Goal: Information Seeking & Learning: Learn about a topic

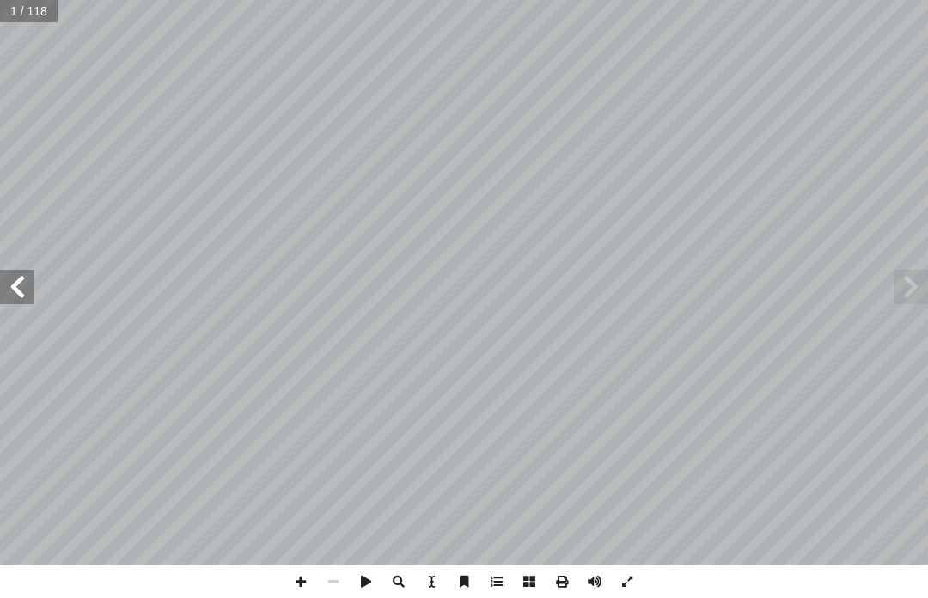
click at [905, 283] on span at bounding box center [910, 287] width 34 height 34
click at [909, 287] on span at bounding box center [910, 287] width 34 height 34
click at [915, 285] on span at bounding box center [910, 287] width 34 height 34
click at [905, 281] on span at bounding box center [910, 287] width 34 height 34
click at [915, 274] on span at bounding box center [910, 287] width 34 height 34
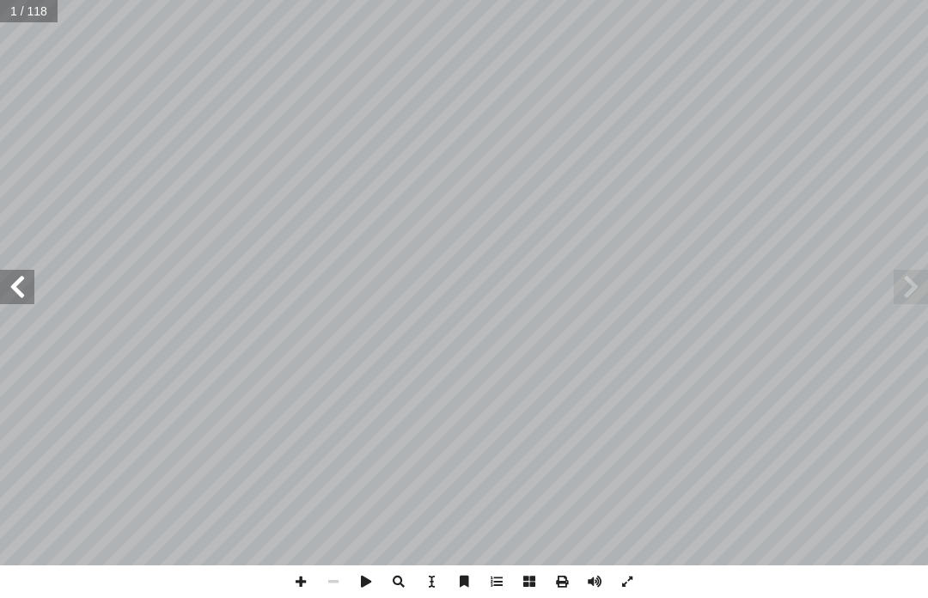
click at [912, 275] on span at bounding box center [910, 287] width 34 height 34
click at [917, 274] on span at bounding box center [910, 287] width 34 height 34
click at [898, 287] on span at bounding box center [910, 287] width 34 height 34
click at [897, 283] on span at bounding box center [910, 287] width 34 height 34
click at [905, 270] on span at bounding box center [910, 287] width 34 height 34
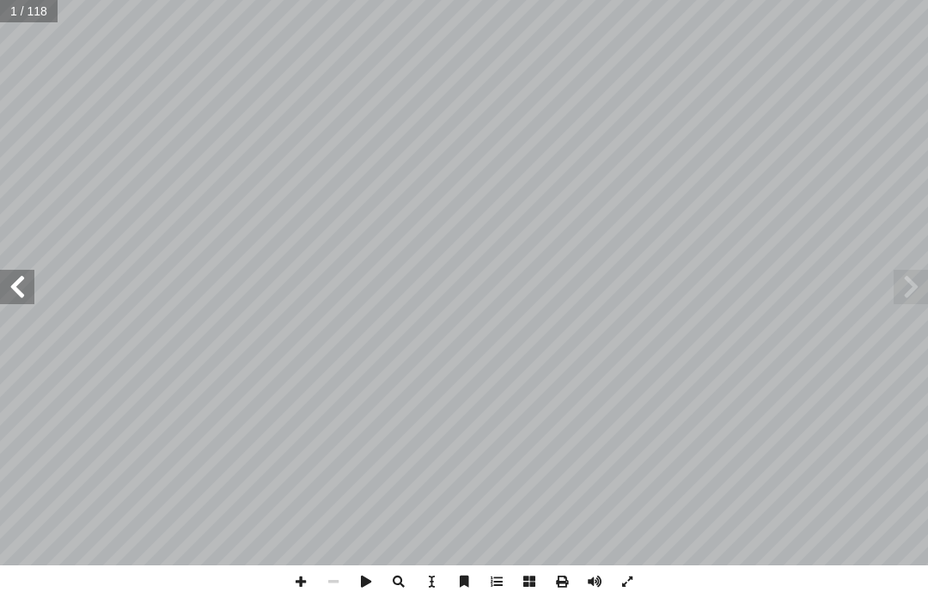
click at [893, 276] on span at bounding box center [910, 287] width 34 height 34
click at [902, 277] on span at bounding box center [910, 287] width 34 height 34
click at [22, 295] on span at bounding box center [17, 287] width 34 height 34
click at [905, 277] on span at bounding box center [910, 287] width 34 height 34
click at [10, 286] on span at bounding box center [17, 287] width 34 height 34
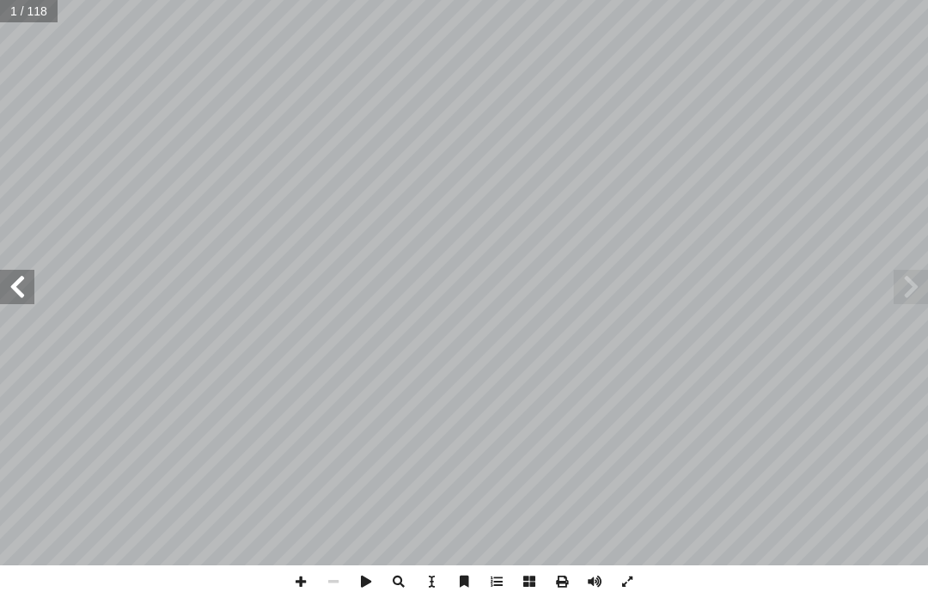
click at [13, 287] on span at bounding box center [17, 287] width 34 height 34
click at [21, 286] on span at bounding box center [17, 287] width 34 height 34
click at [3, 280] on span at bounding box center [17, 287] width 34 height 34
click at [11, 289] on span at bounding box center [17, 287] width 34 height 34
click at [893, 297] on span at bounding box center [910, 287] width 34 height 34
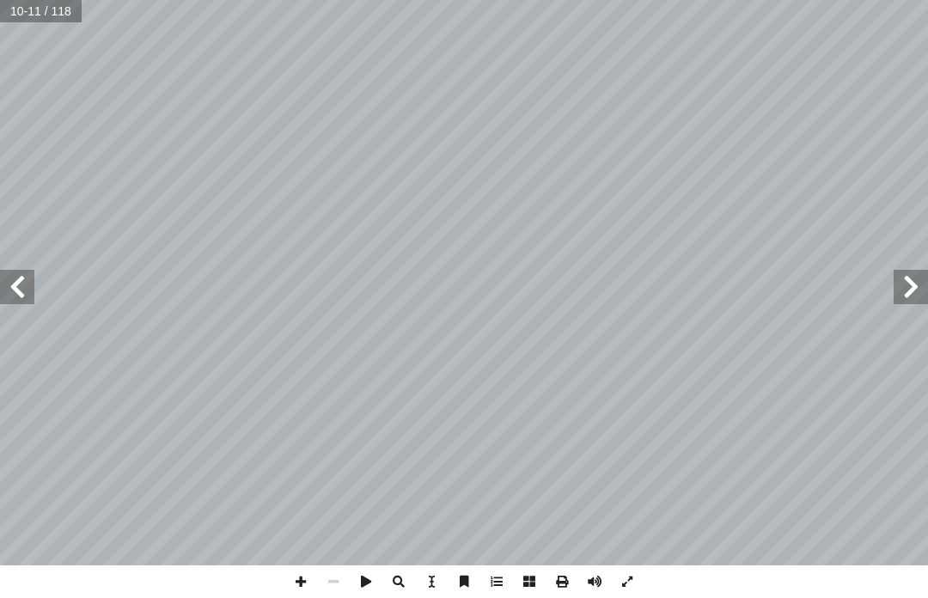
click at [898, 290] on span at bounding box center [910, 287] width 34 height 34
click at [904, 289] on span at bounding box center [910, 287] width 34 height 34
click at [30, 288] on span at bounding box center [17, 287] width 34 height 34
click at [24, 288] on span at bounding box center [17, 287] width 34 height 34
click at [5, 287] on span at bounding box center [17, 287] width 34 height 34
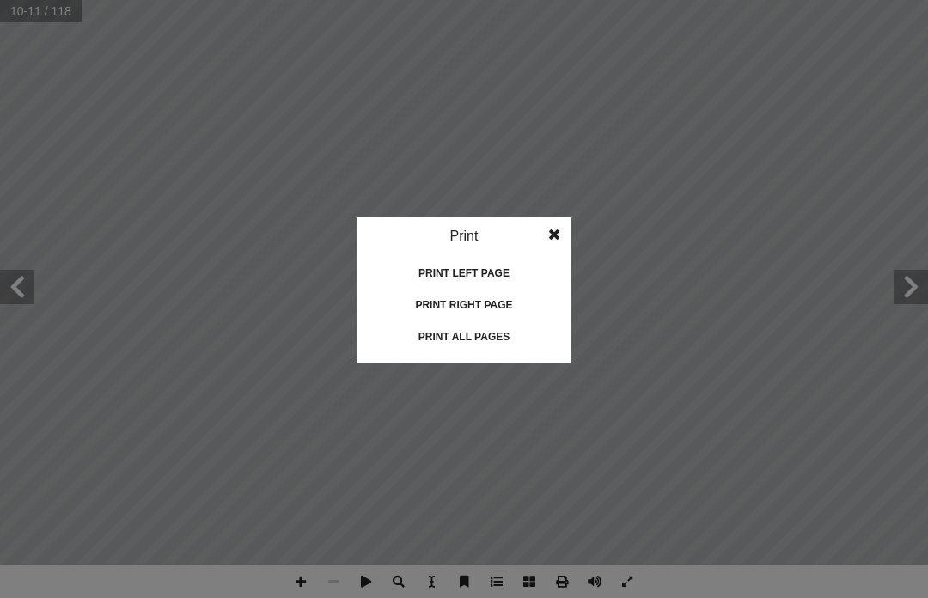
click at [661, 343] on idv "Print Print current page Print left page Print right page Print all pages" at bounding box center [464, 299] width 928 height 598
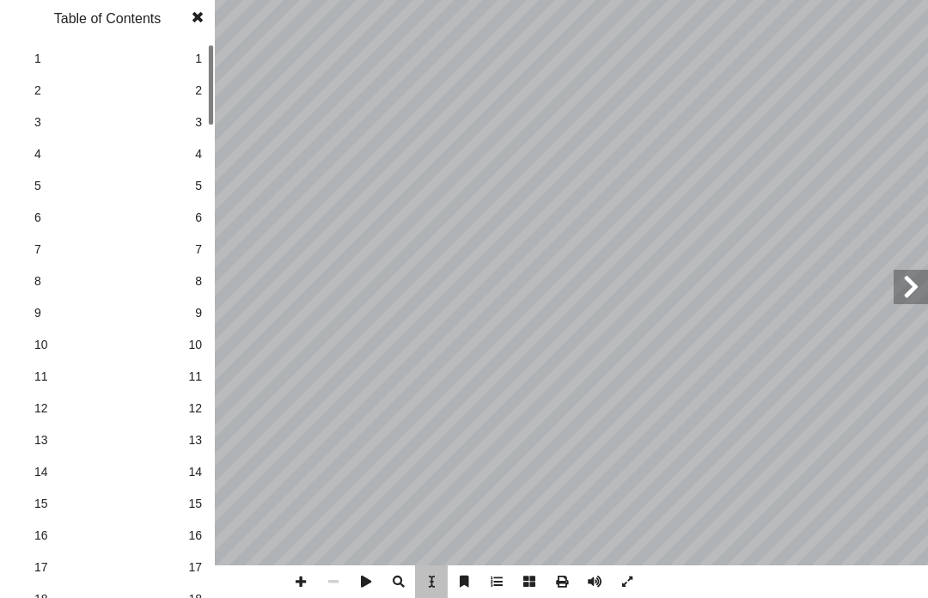
click at [541, 537] on div "6 قويم ّ الت ِ ــر ْ ي َ غ ِ ة َ ر � بــ ِ ع ْ ال َ ـن ) يميـ ( َ ة َ ر � شــ إ…" at bounding box center [660, 282] width 393 height 509
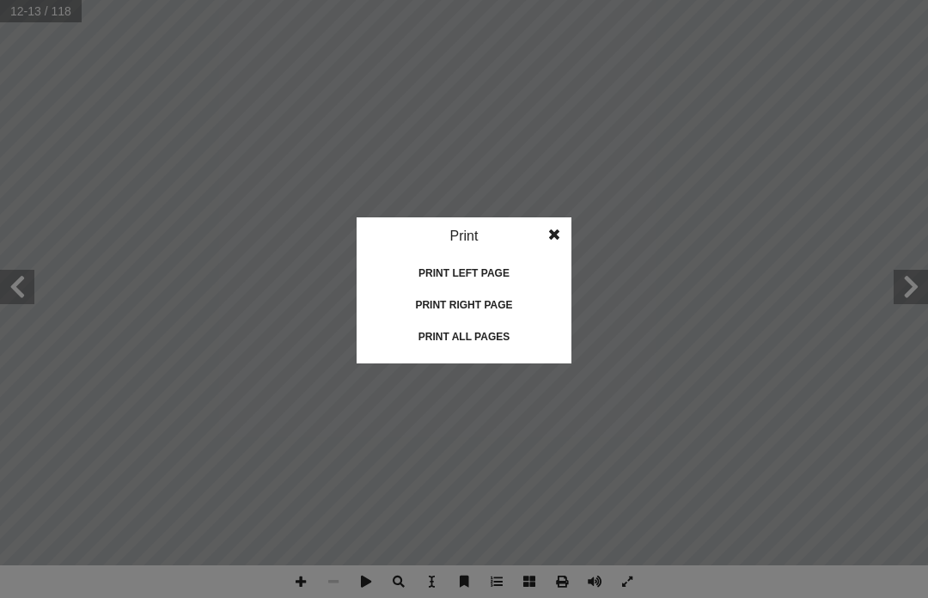
click at [506, 330] on div "Print all pages" at bounding box center [464, 336] width 172 height 27
